Goal: Information Seeking & Learning: Learn about a topic

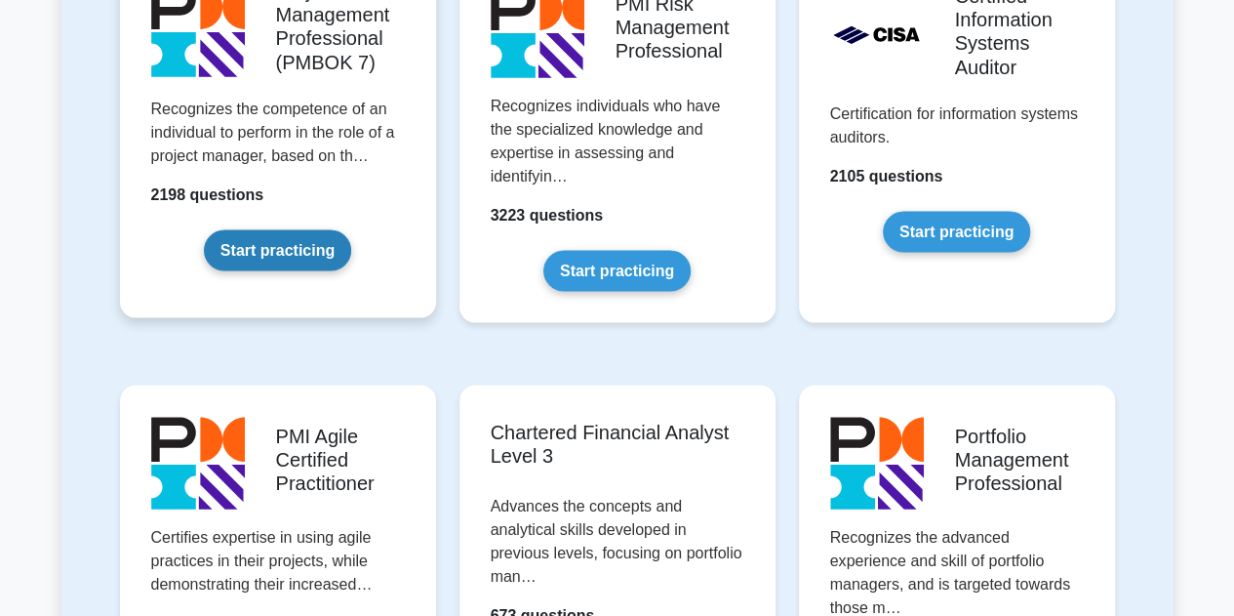
scroll to position [1853, 0]
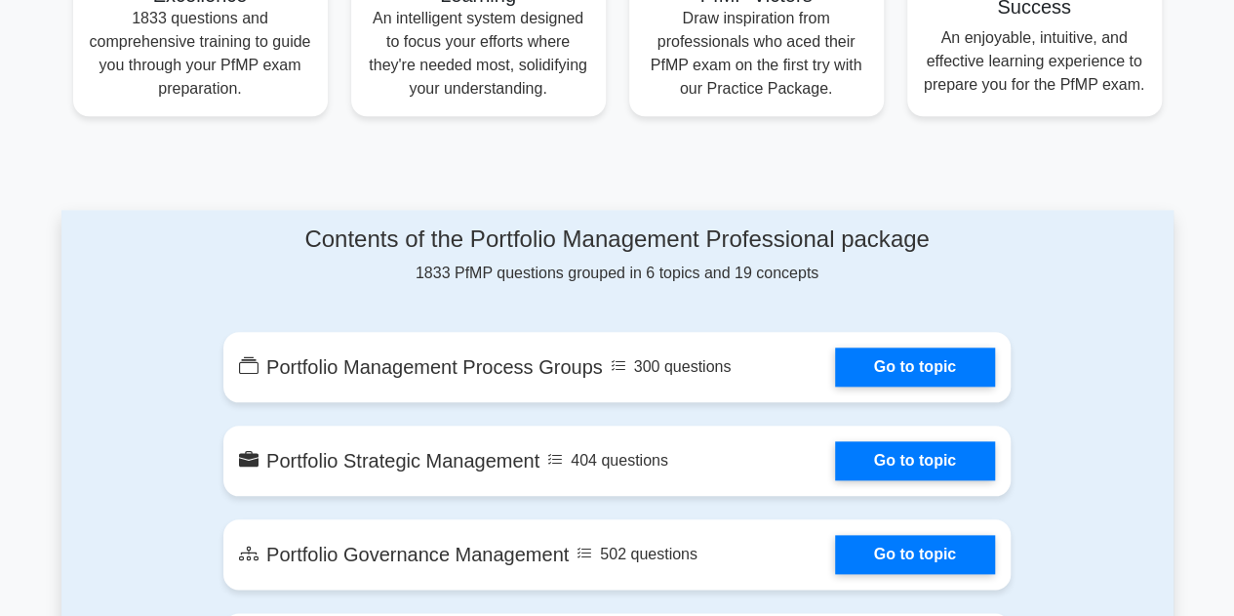
scroll to position [976, 0]
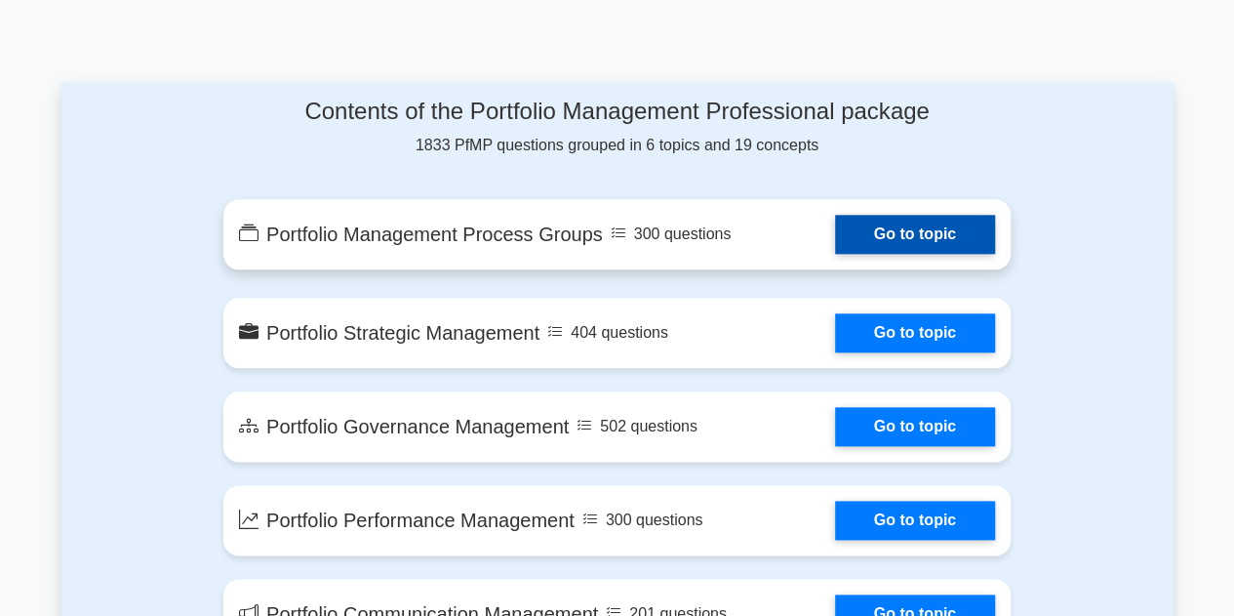
click at [851, 228] on link "Go to topic" at bounding box center [915, 234] width 160 height 39
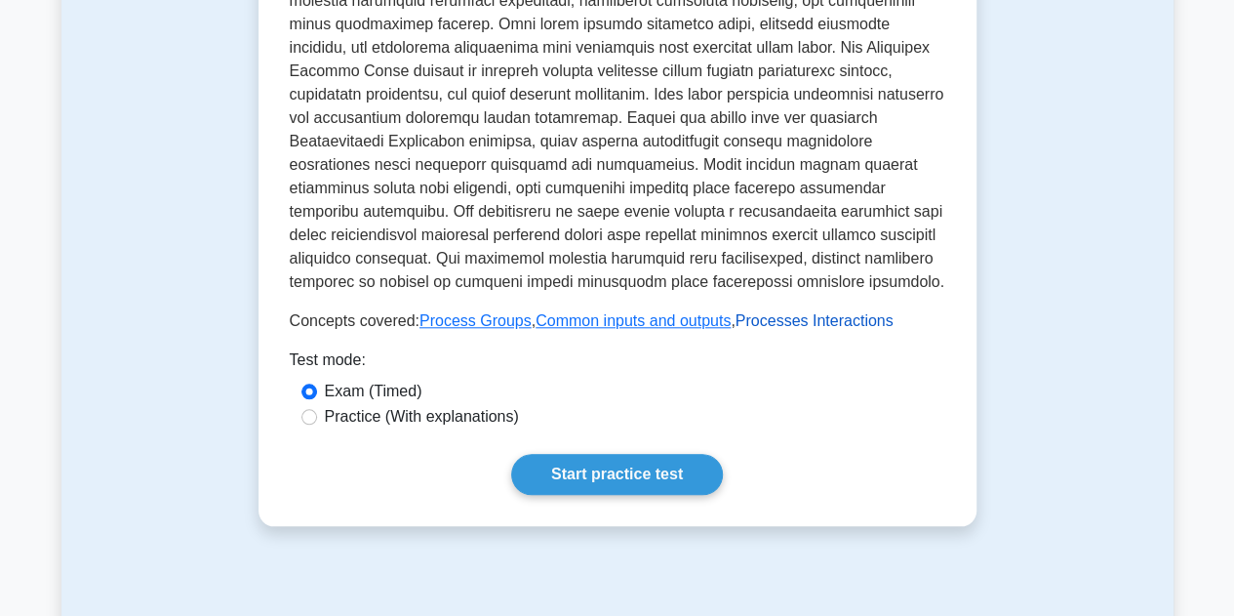
scroll to position [780, 0]
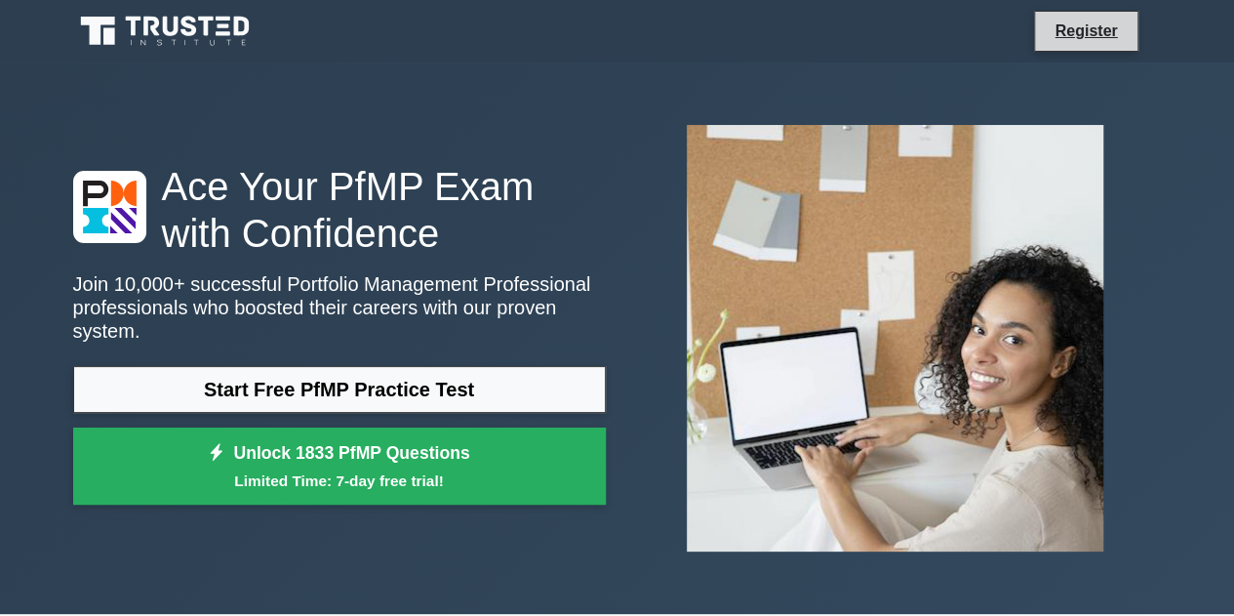
click at [1085, 47] on li "Register" at bounding box center [1085, 31] width 103 height 41
click at [1092, 31] on link "Register" at bounding box center [1086, 31] width 86 height 24
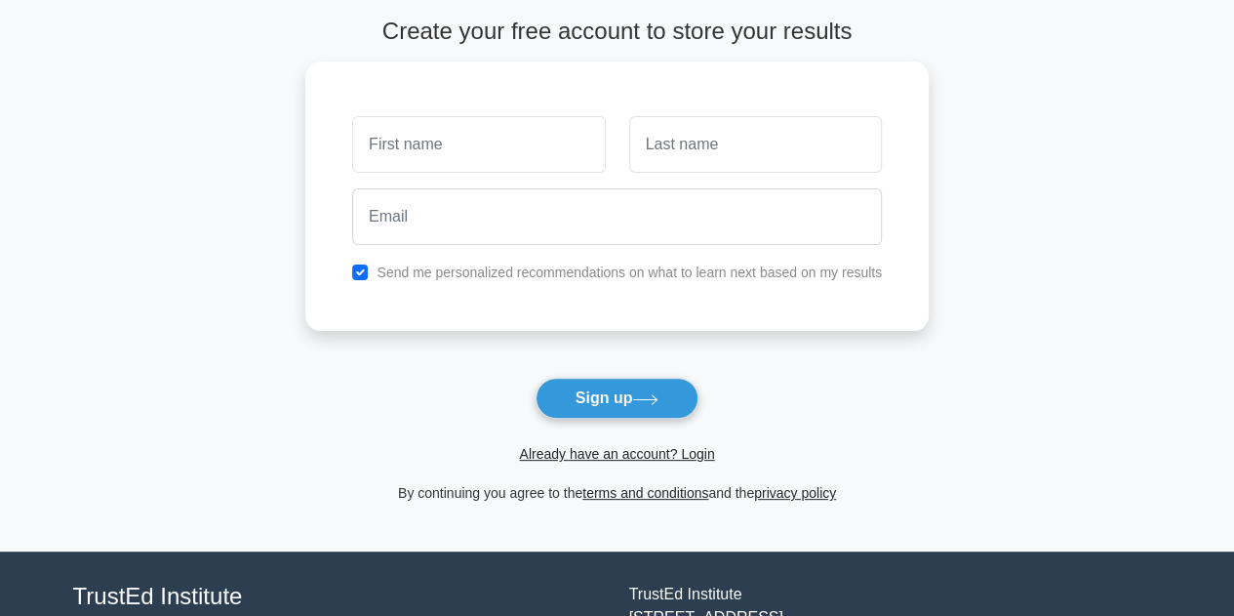
scroll to position [241, 0]
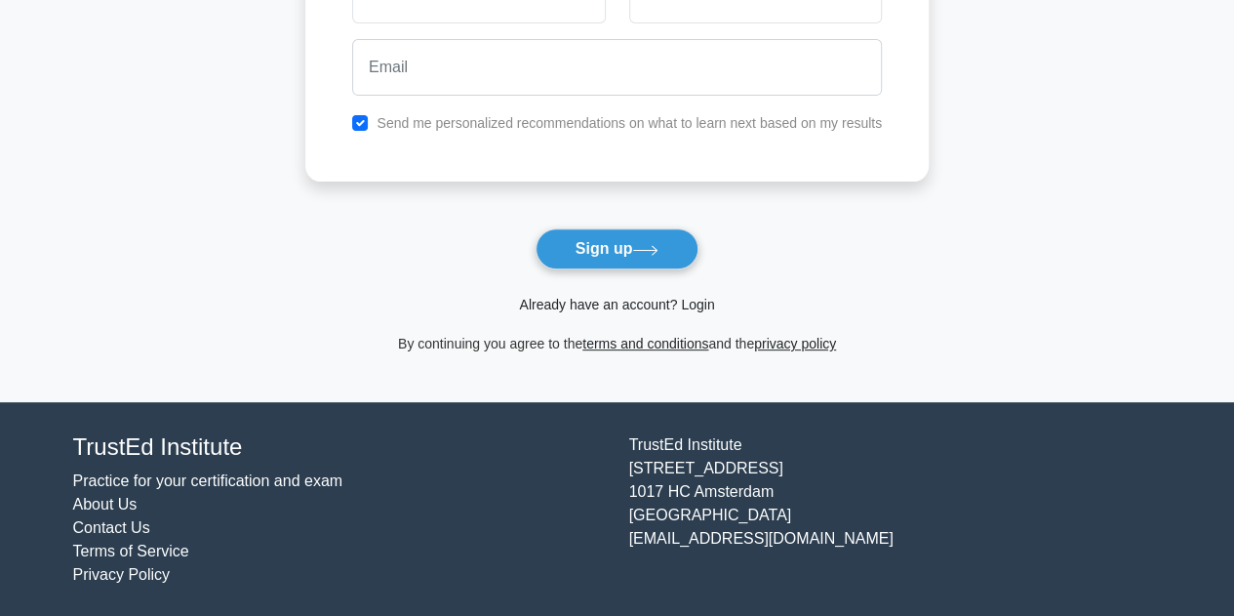
click at [629, 299] on link "Already have an account? Login" at bounding box center [616, 305] width 195 height 16
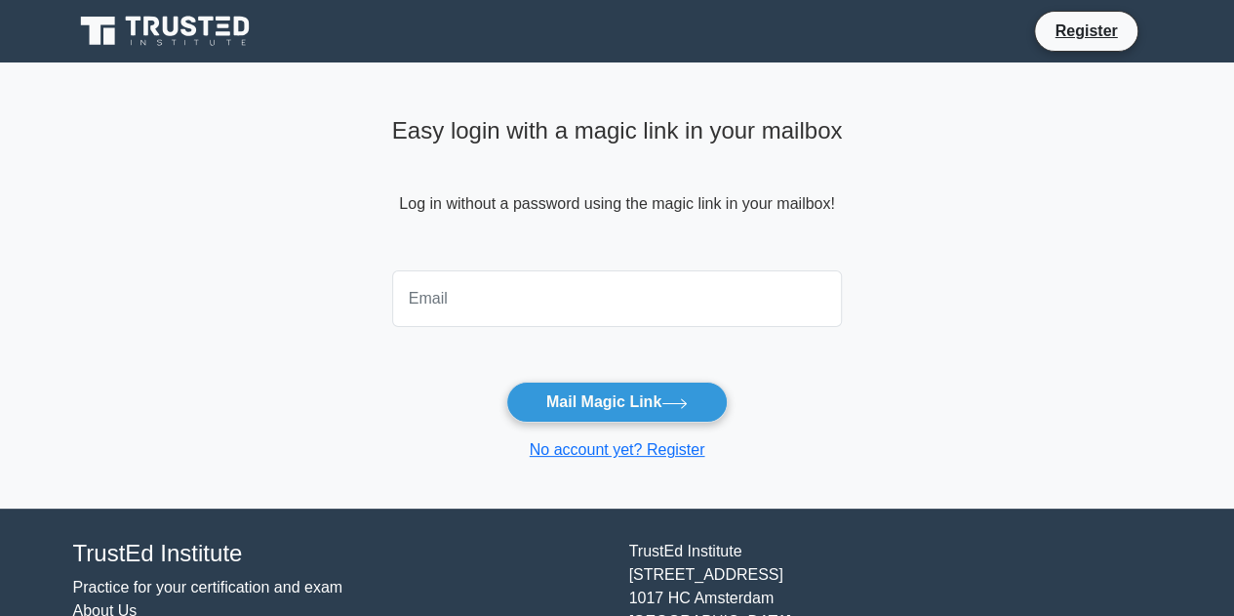
click at [629, 295] on input "email" at bounding box center [617, 298] width 451 height 57
type input "ahmed.fahad@gmail.com"
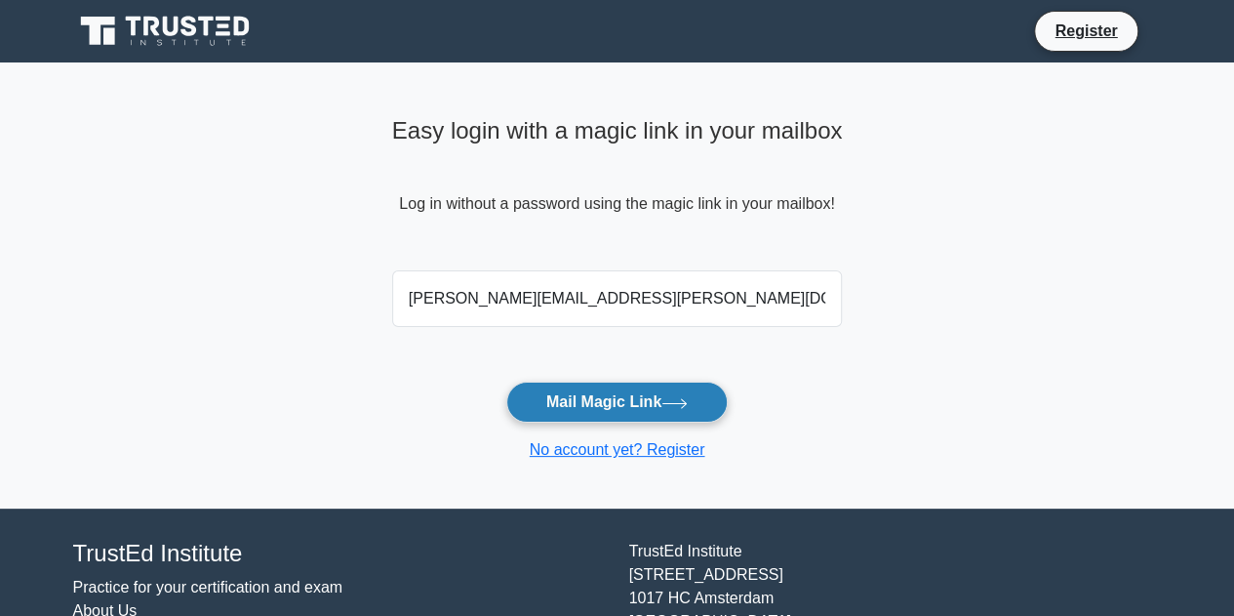
click at [618, 392] on button "Mail Magic Link" at bounding box center [616, 401] width 221 height 41
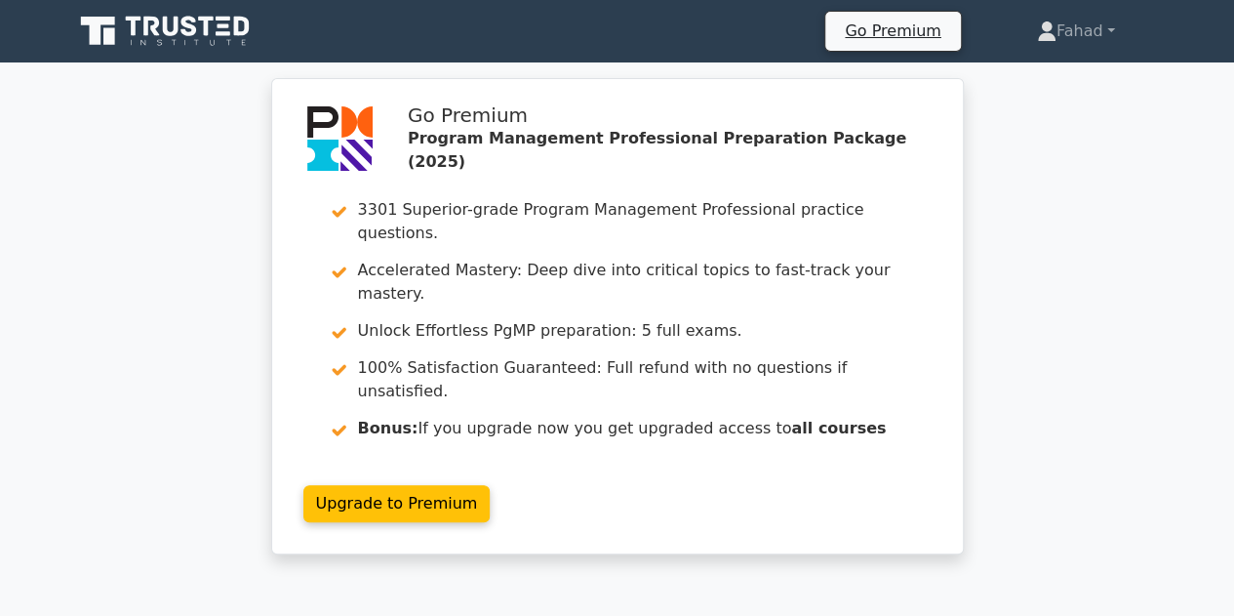
click at [154, 33] on icon at bounding box center [151, 27] width 16 height 20
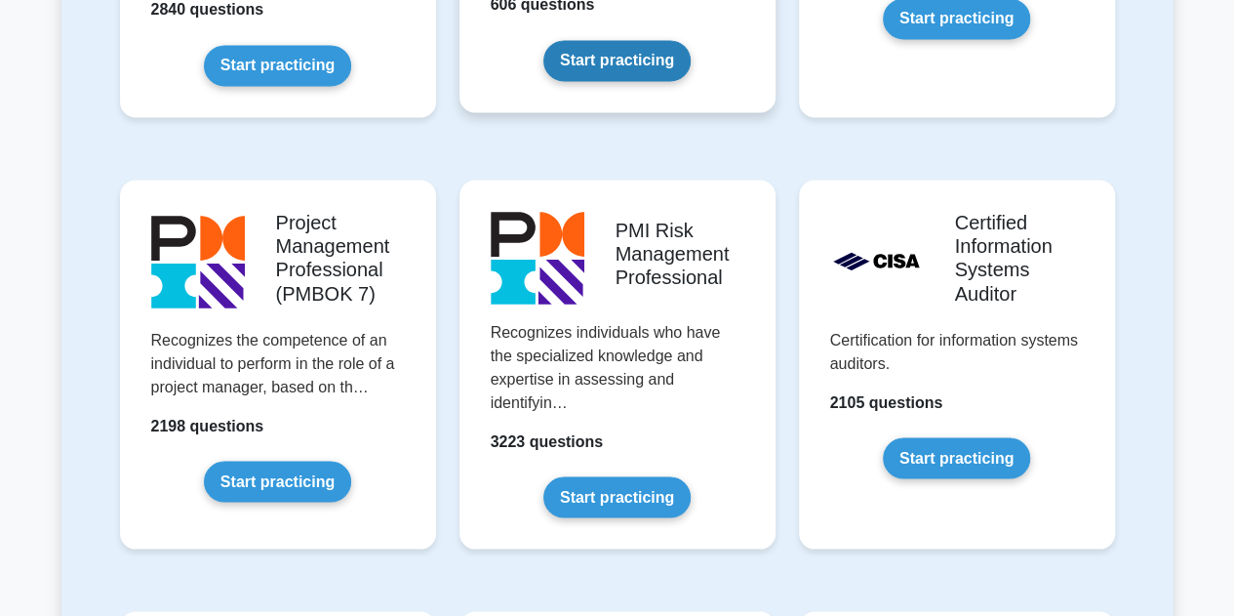
scroll to position [2049, 0]
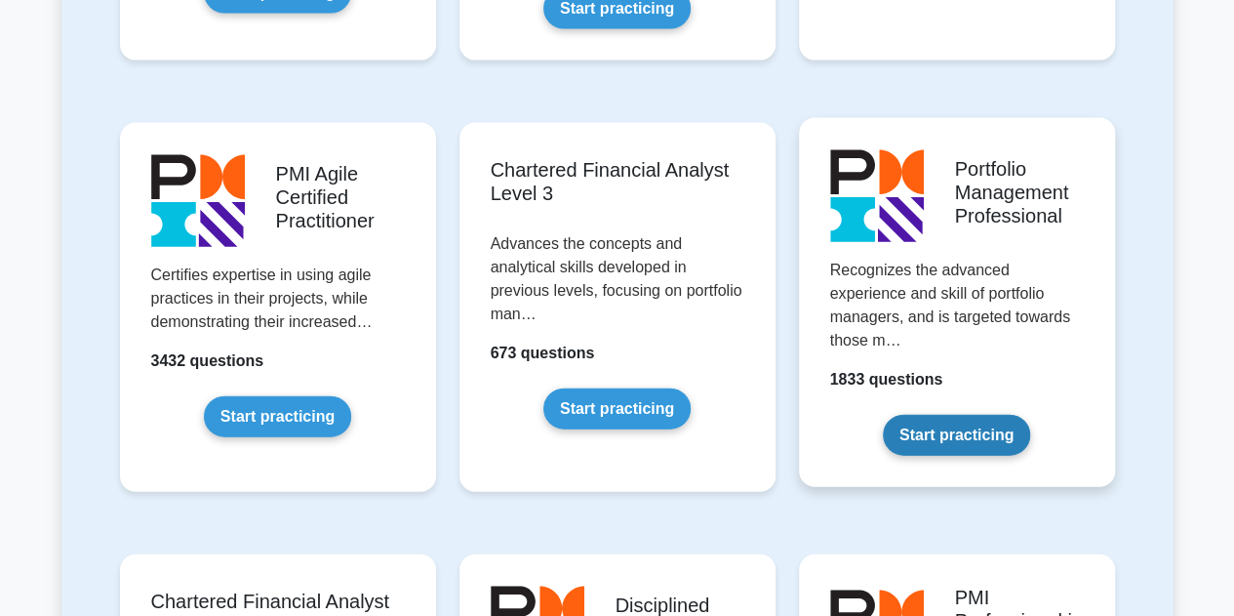
click at [955, 415] on link "Start practicing" at bounding box center [956, 435] width 147 height 41
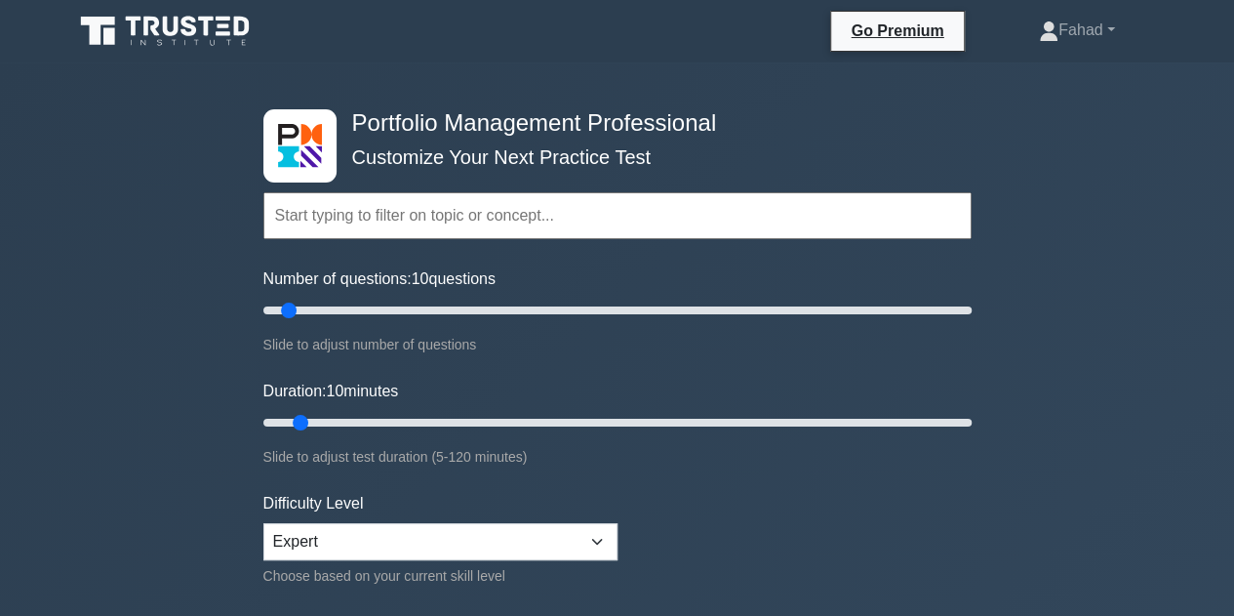
click at [708, 231] on input "text" at bounding box center [617, 215] width 708 height 47
click at [434, 530] on select "Beginner Intermediate Expert" at bounding box center [440, 541] width 354 height 37
select select "beginner"
click at [263, 523] on select "Beginner Intermediate Expert" at bounding box center [440, 541] width 354 height 37
click at [482, 223] on input "text" at bounding box center [617, 215] width 708 height 47
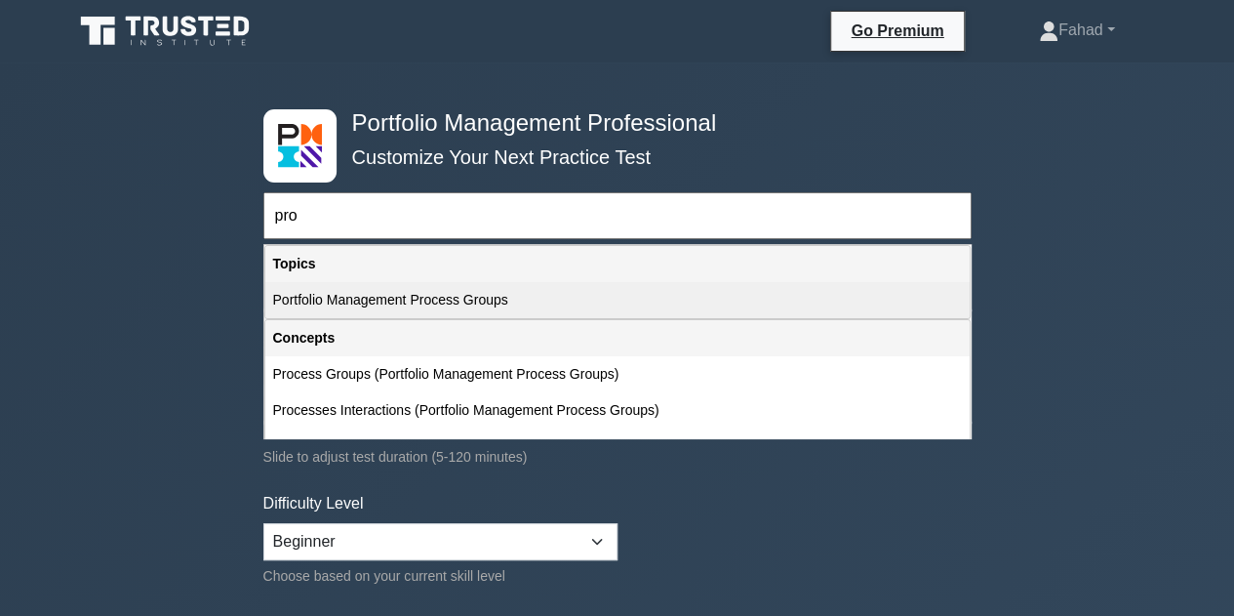
click at [488, 299] on div "Portfolio Management Process Groups" at bounding box center [617, 300] width 704 height 36
type input "Portfolio Management Process Groups"
